Goal: Task Accomplishment & Management: Manage account settings

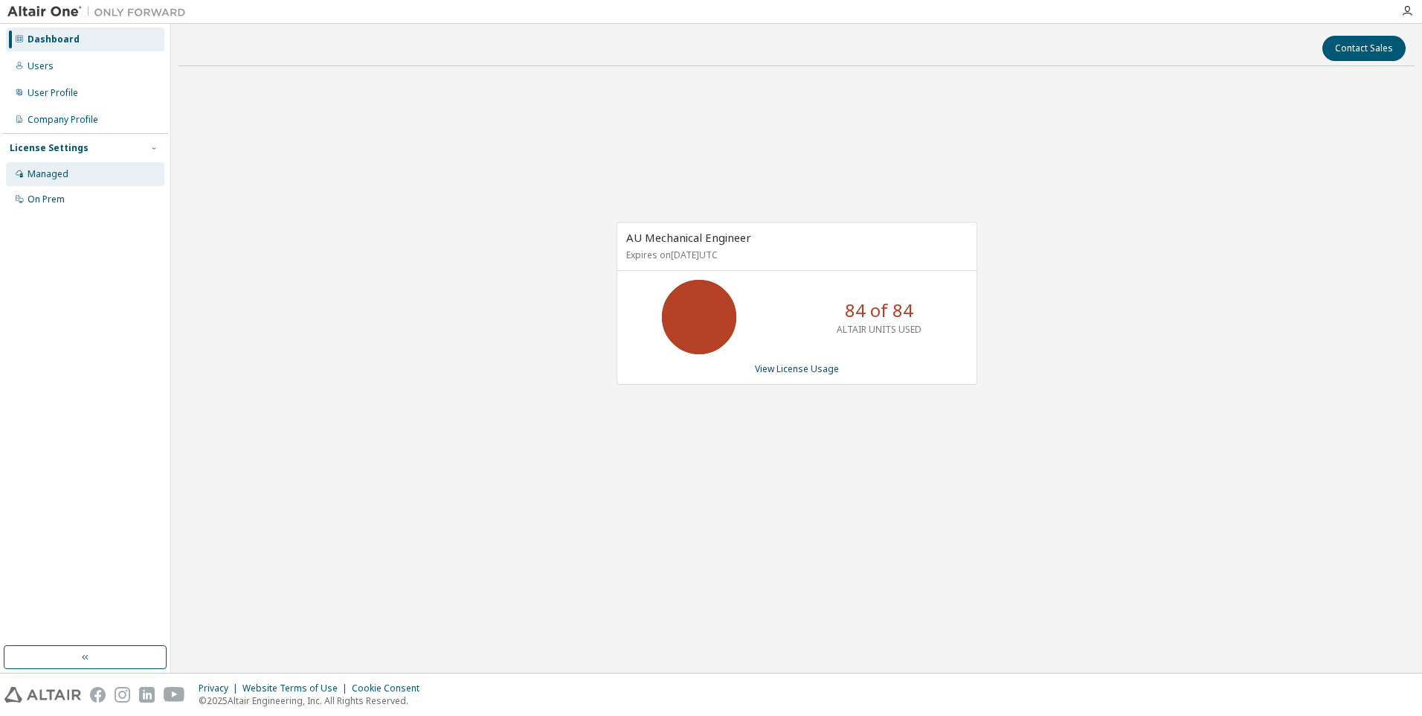
click at [60, 176] on div "Managed" at bounding box center [48, 174] width 41 height 12
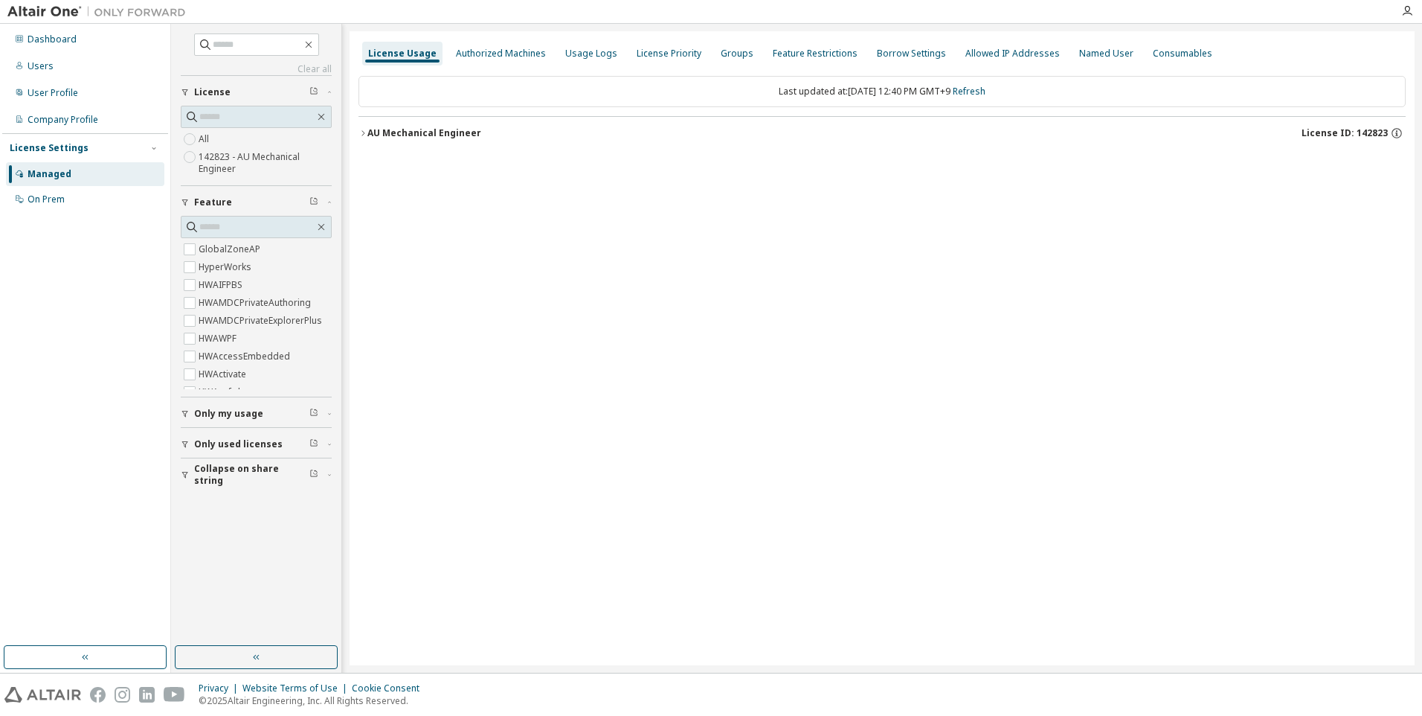
click at [426, 136] on div "AU Mechanical Engineer" at bounding box center [424, 133] width 114 height 12
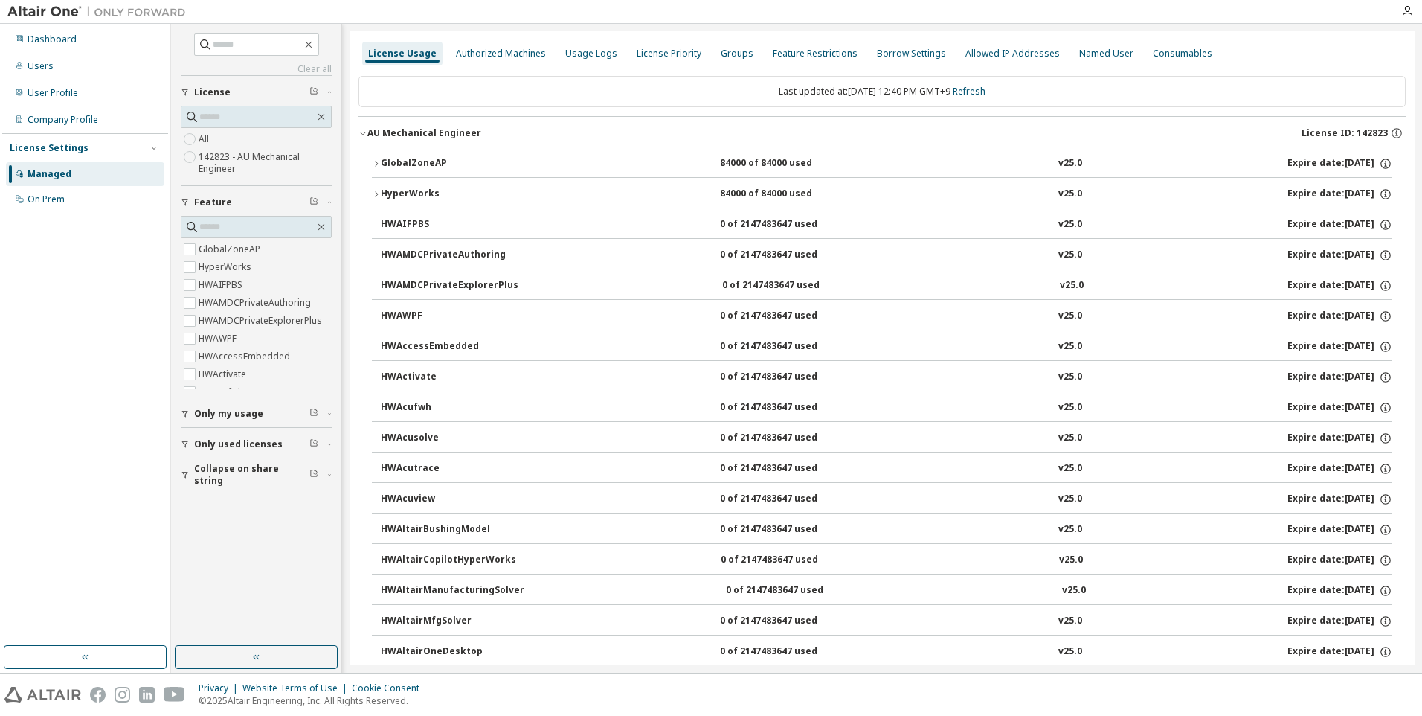
click at [419, 188] on div "HyperWorks" at bounding box center [448, 193] width 134 height 13
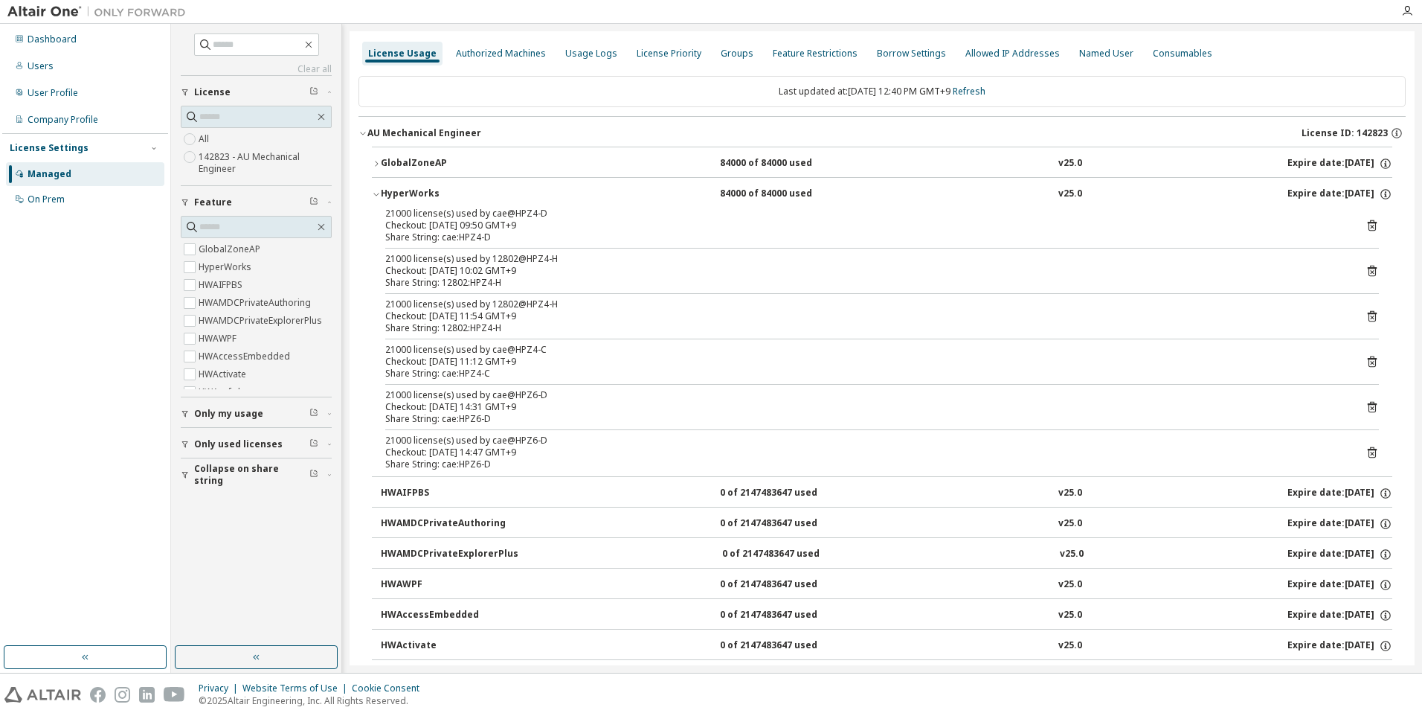
click at [484, 373] on div "Share String: cae:HPZ4-C" at bounding box center [864, 373] width 958 height 12
drag, startPoint x: 512, startPoint y: 368, endPoint x: 1363, endPoint y: 363, distance: 851.7
click at [1363, 363] on div "21000 license(s) used by cae@HPZ4-C Checkout: 2025-09-10 11:12 GMT+9 Share Stri…" at bounding box center [882, 362] width 994 height 36
click at [1366, 363] on icon at bounding box center [1372, 361] width 13 height 13
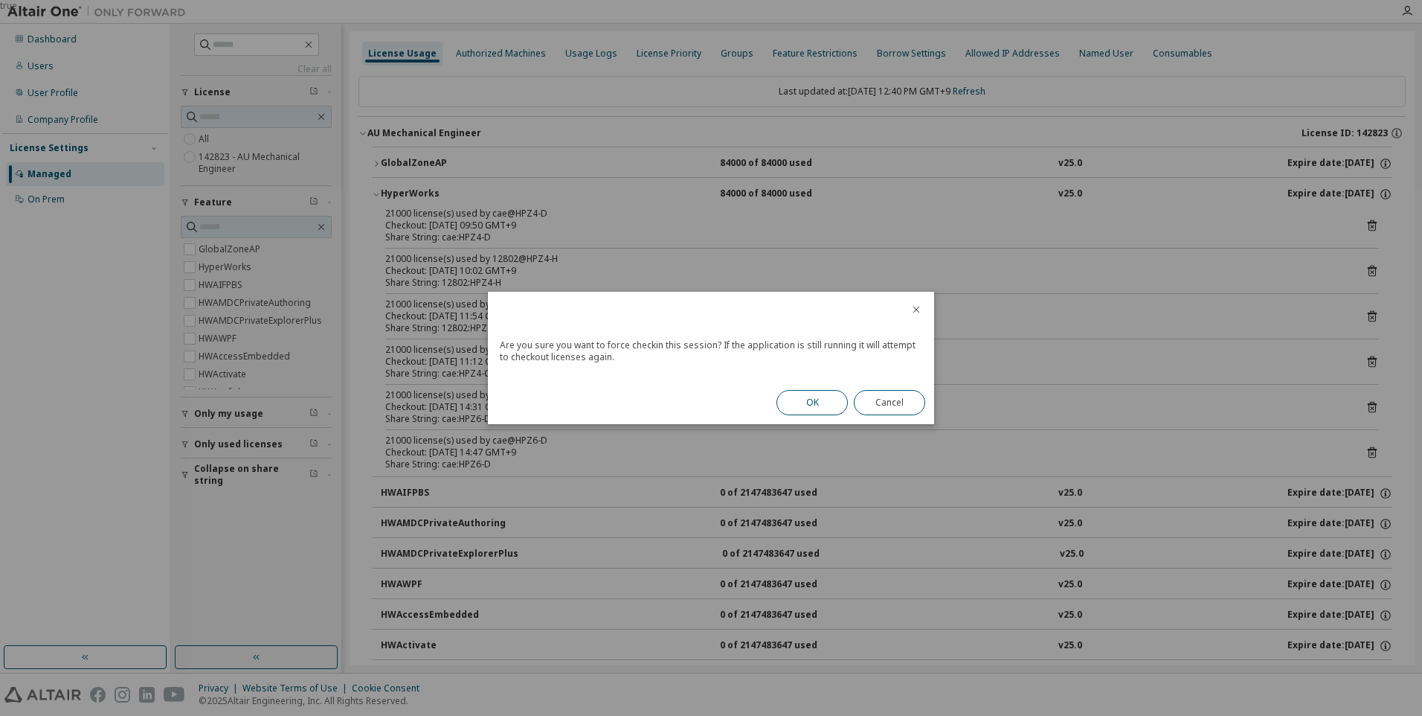
click at [781, 400] on button "OK" at bounding box center [812, 402] width 71 height 25
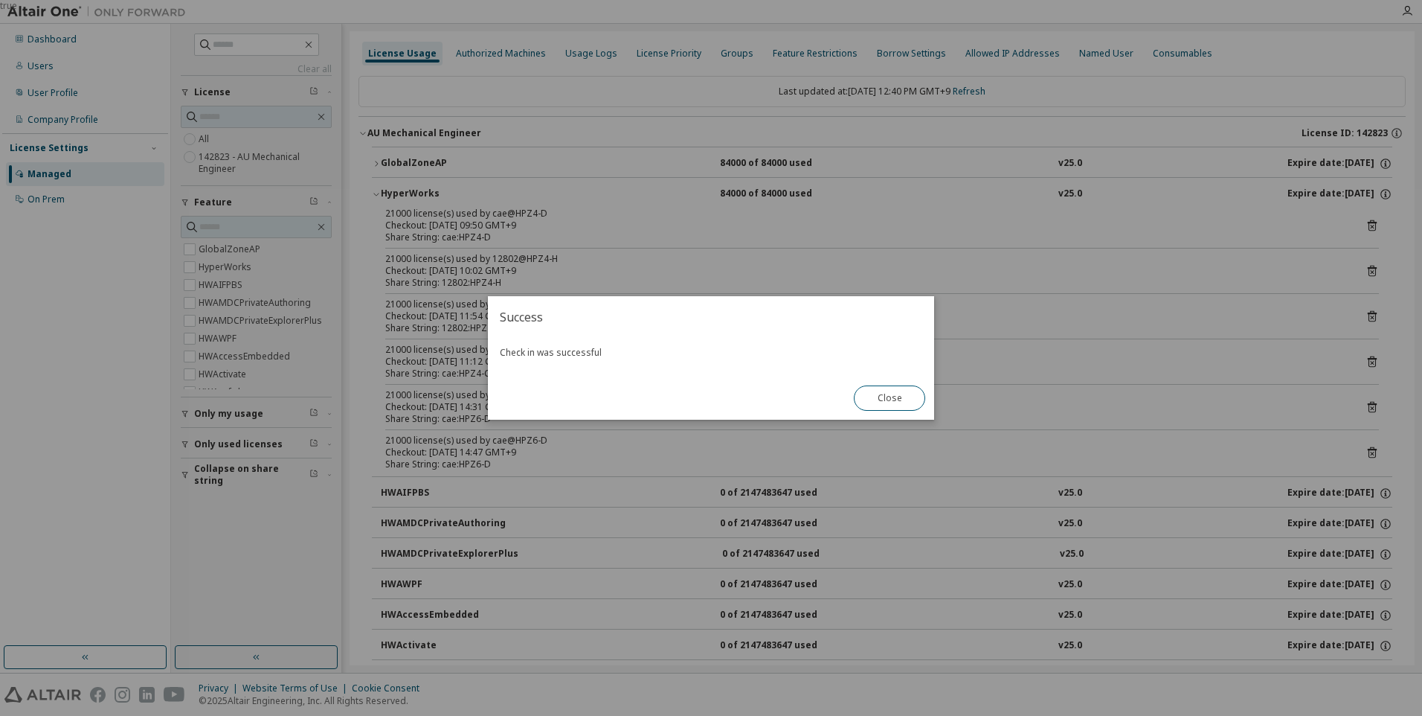
click at [883, 402] on button "Close" at bounding box center [889, 397] width 71 height 25
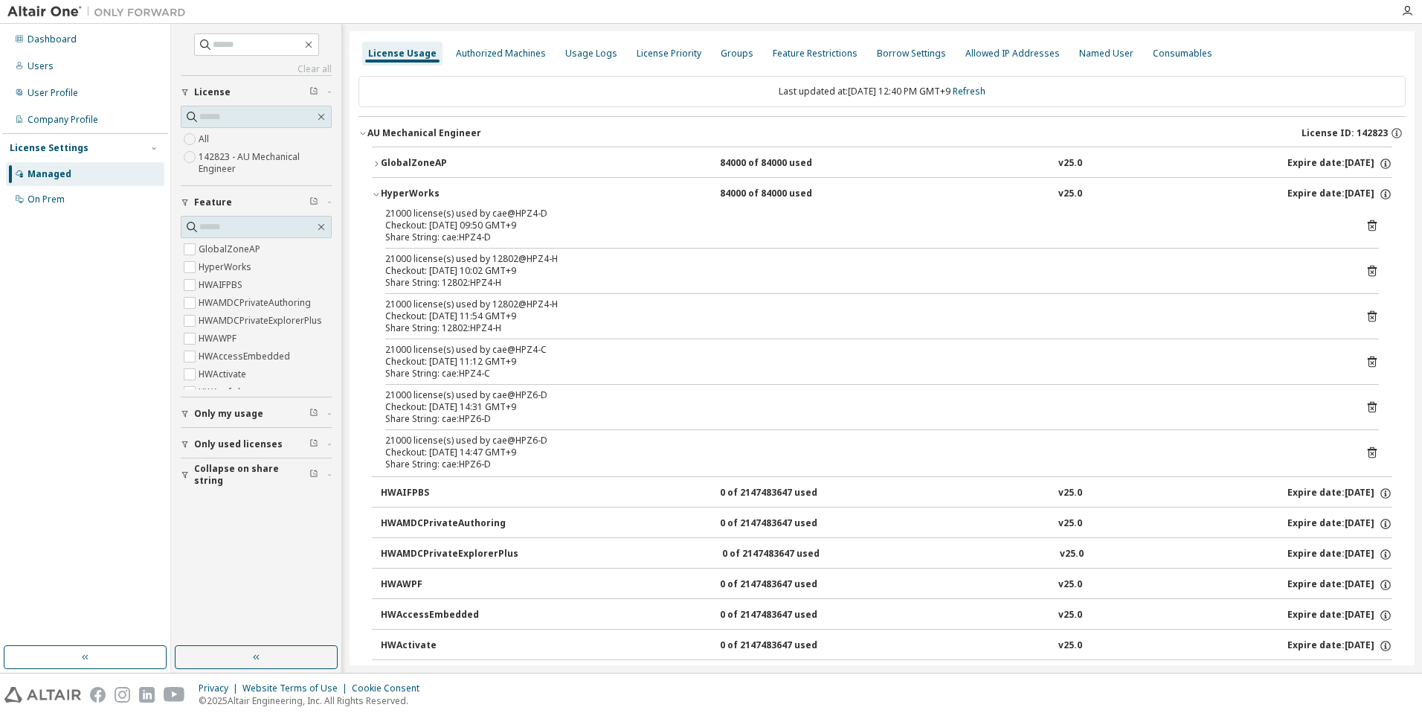
click at [393, 201] on button "HyperWorks 84000 of 84000 used v25.0 Expire date: 2038-01-01" at bounding box center [882, 194] width 1021 height 33
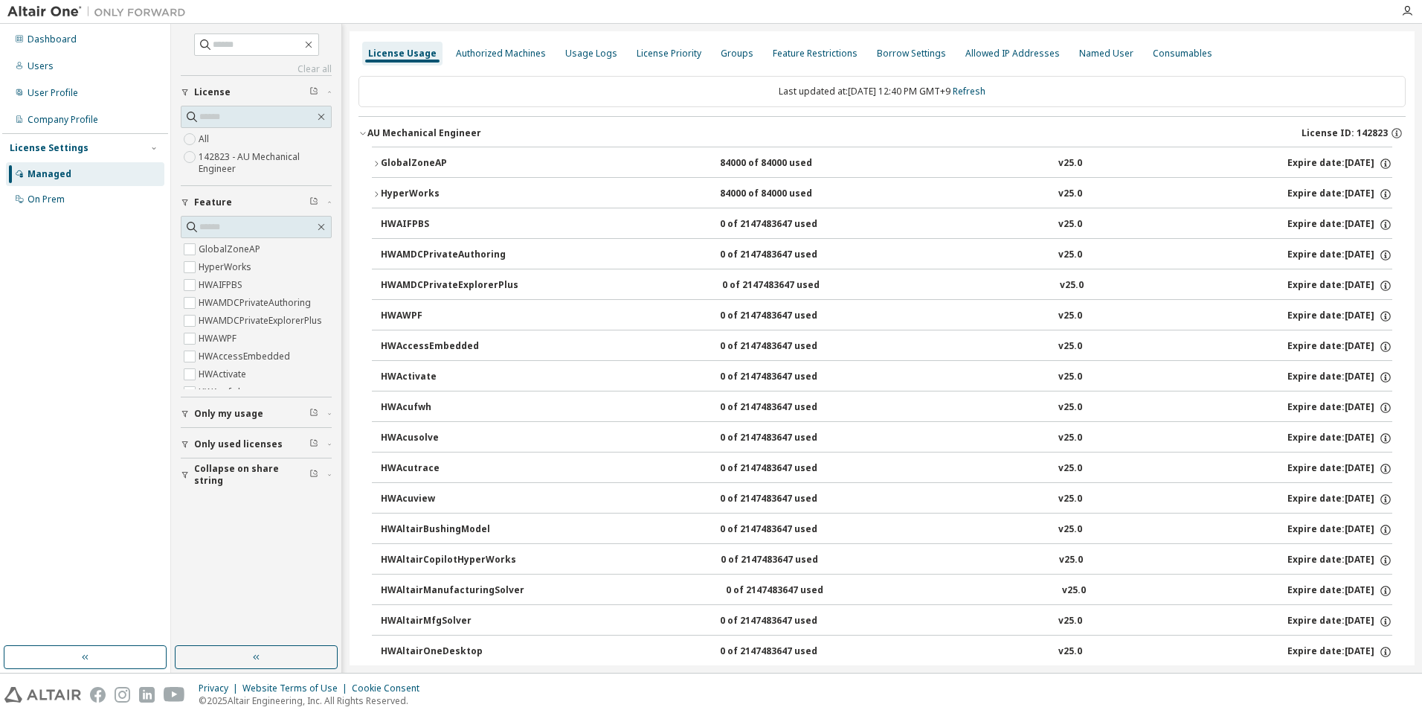
click at [400, 190] on div "HyperWorks" at bounding box center [448, 193] width 134 height 13
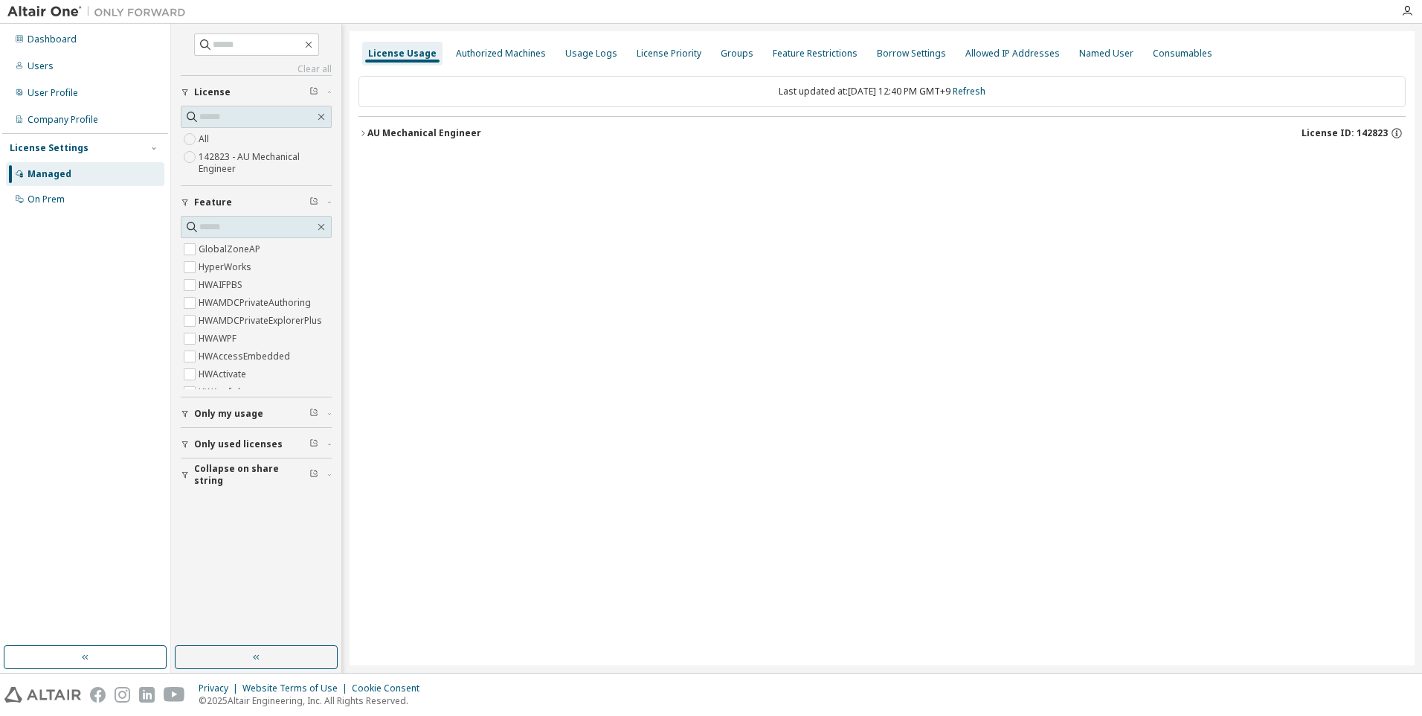
click at [421, 140] on button "AU Mechanical Engineer License ID: 142823" at bounding box center [882, 133] width 1047 height 33
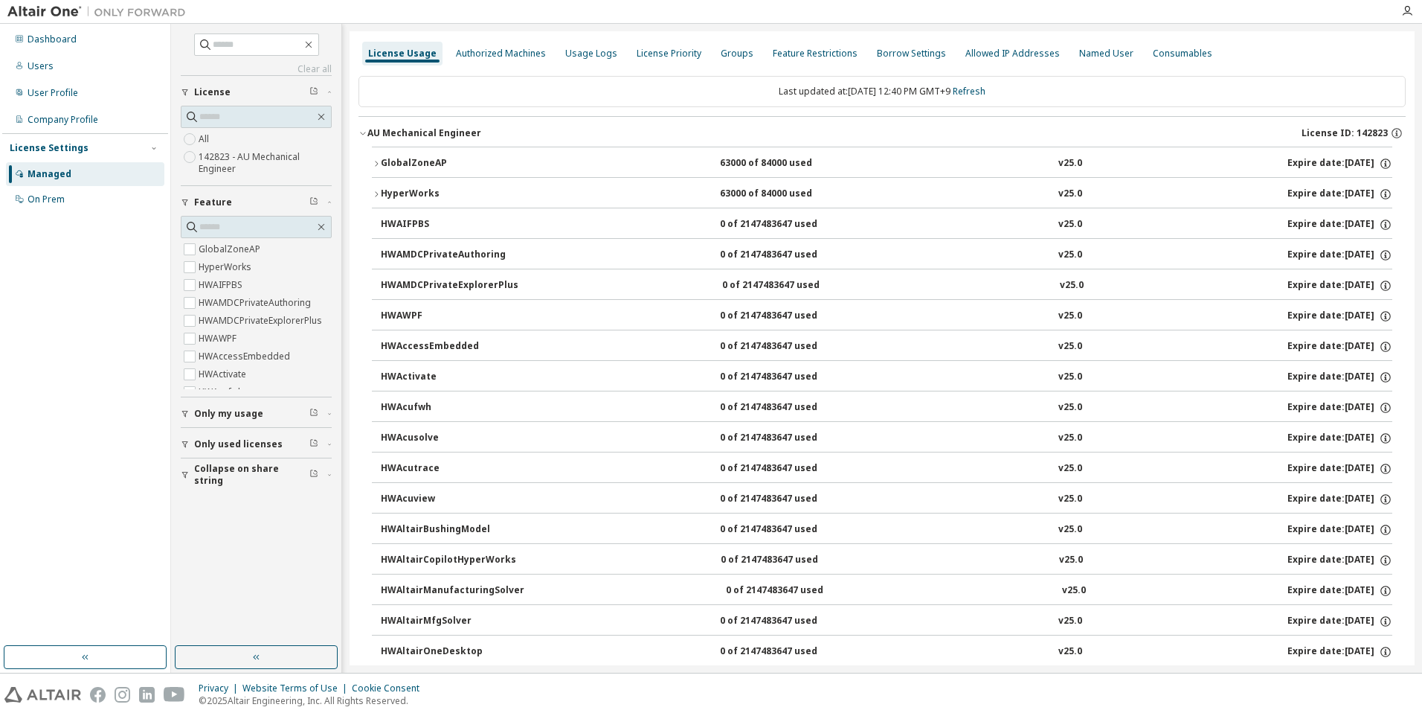
click at [469, 188] on div "HyperWorks" at bounding box center [448, 193] width 134 height 13
